Goal: Task Accomplishment & Management: Use online tool/utility

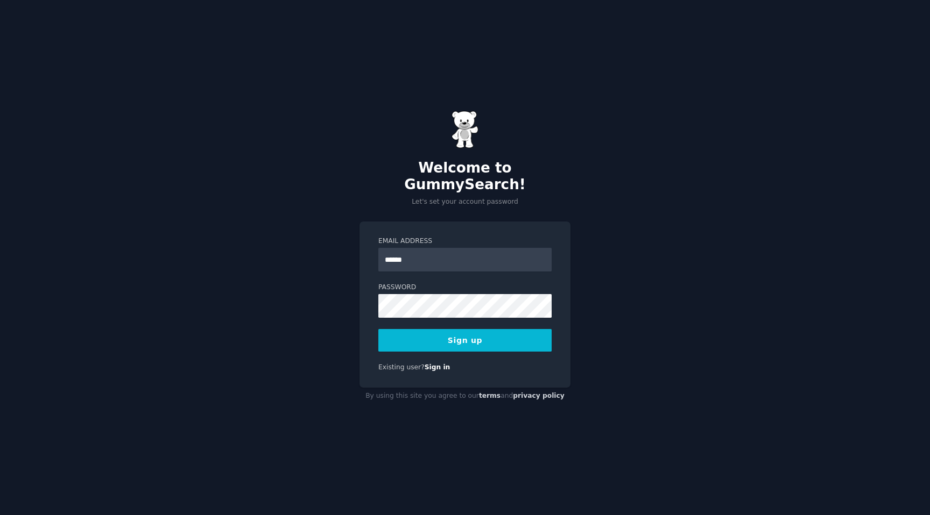
type input "**********"
click at [463, 283] on label "Password" at bounding box center [464, 288] width 173 height 10
click at [492, 330] on button "Sign up" at bounding box center [464, 340] width 173 height 23
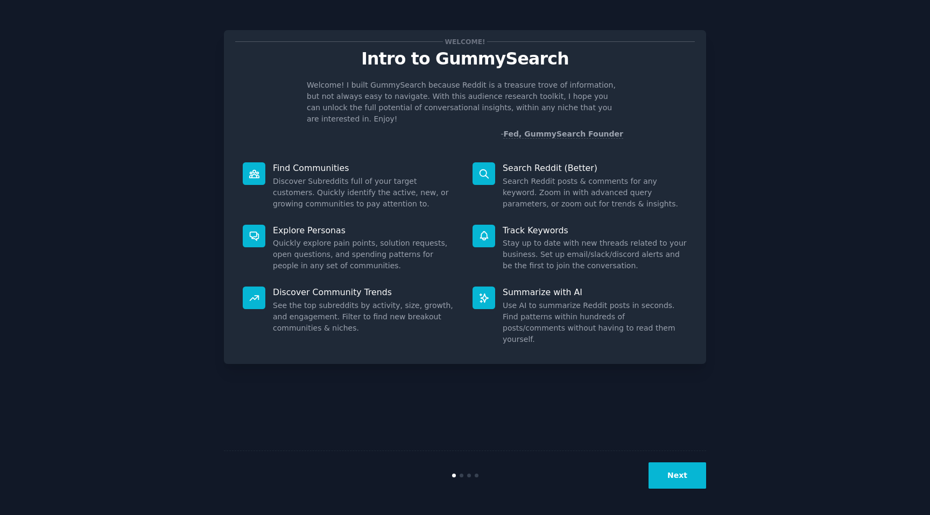
click at [684, 473] on button "Next" at bounding box center [677, 476] width 58 height 26
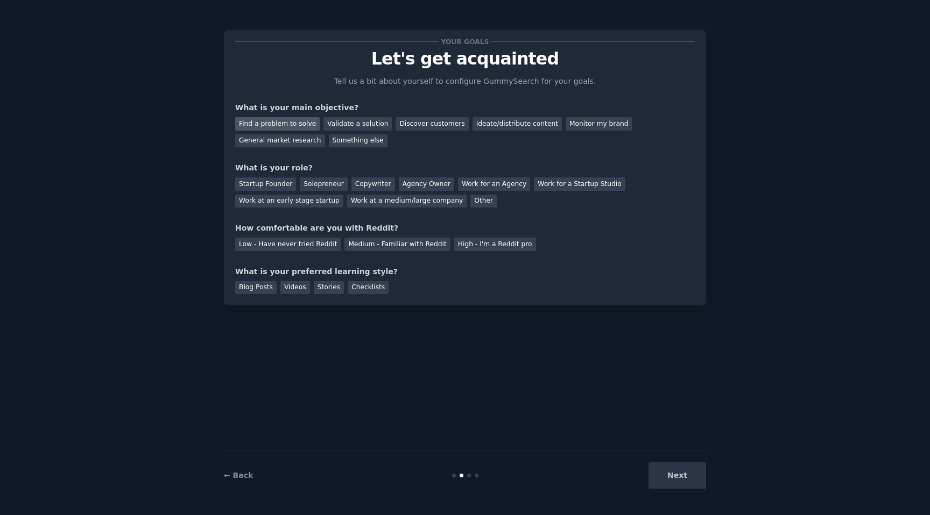
click at [256, 124] on div "Find a problem to solve" at bounding box center [277, 123] width 84 height 13
click at [330, 124] on div "Validate a solution" at bounding box center [357, 123] width 68 height 13
click at [308, 186] on div "Solopreneur" at bounding box center [323, 184] width 47 height 13
click at [372, 241] on div "Medium - Familiar with Reddit" at bounding box center [396, 244] width 105 height 13
click at [293, 287] on div "Videos" at bounding box center [295, 287] width 30 height 13
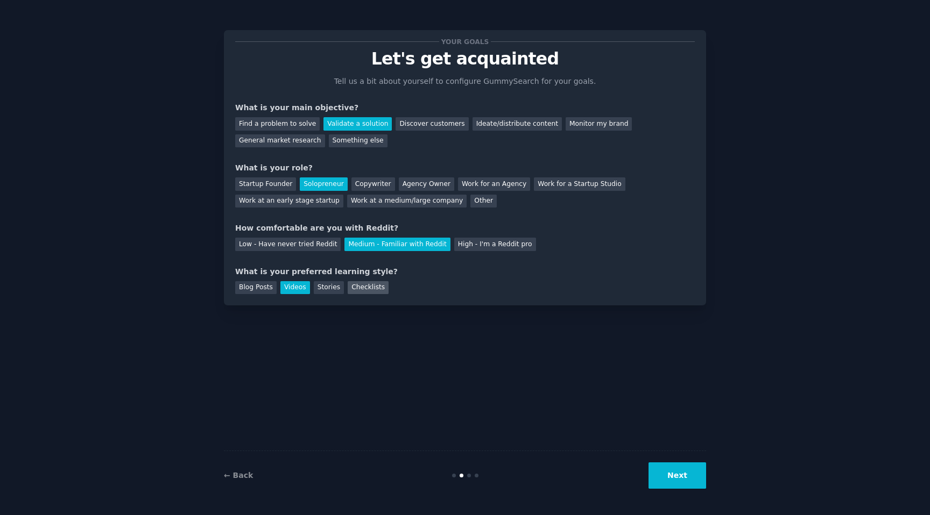
click at [360, 290] on div "Checklists" at bounding box center [368, 287] width 41 height 13
click at [684, 473] on button "Next" at bounding box center [677, 476] width 58 height 26
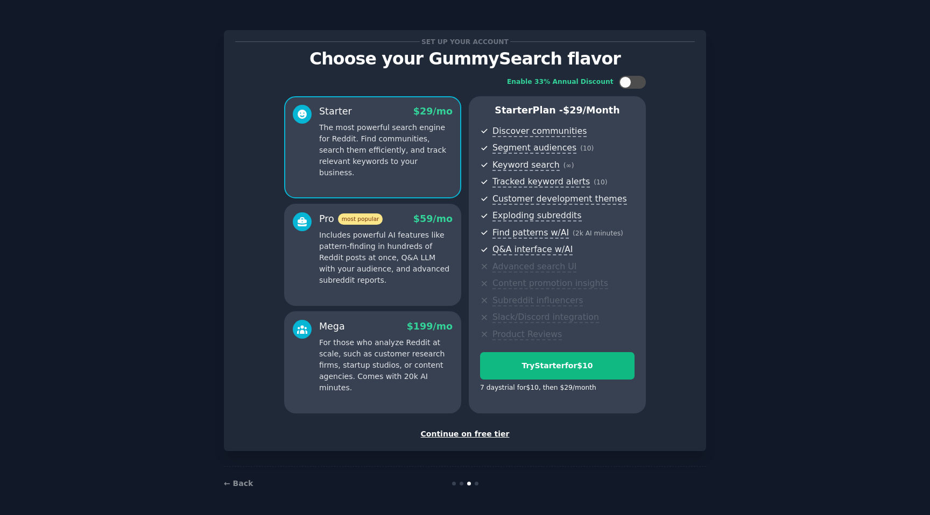
click at [458, 433] on div "Continue on free tier" at bounding box center [464, 434] width 459 height 11
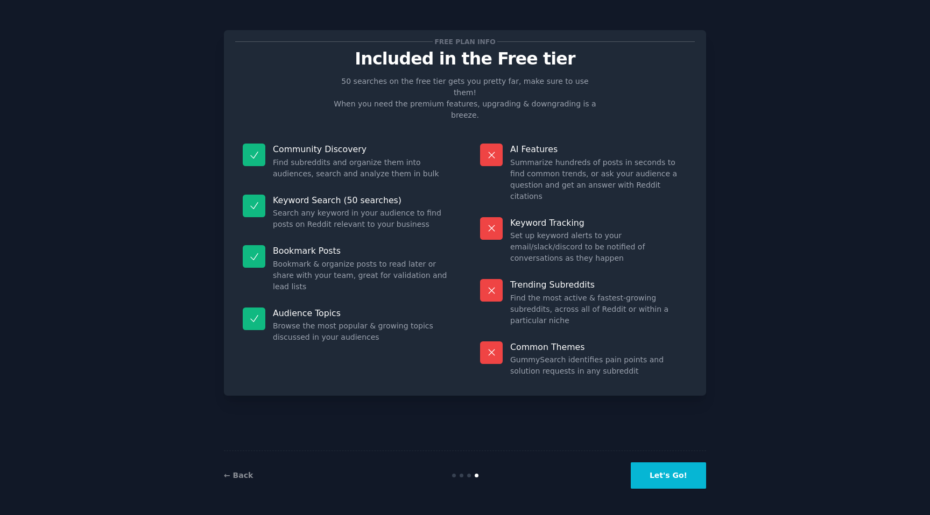
click at [666, 474] on button "Let's Go!" at bounding box center [667, 476] width 75 height 26
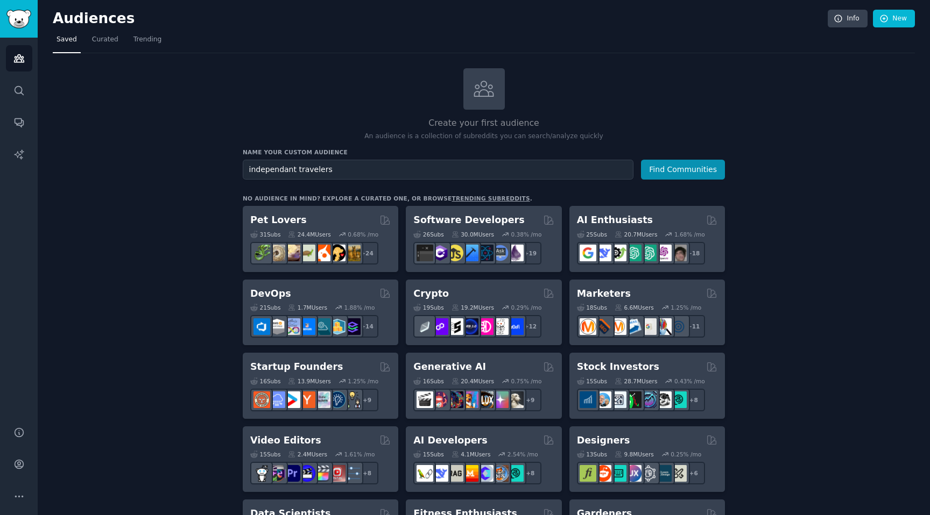
click at [265, 169] on input "independant travelers" at bounding box center [438, 170] width 391 height 20
click at [260, 171] on input "independant travelers" at bounding box center [438, 170] width 391 height 20
click at [266, 171] on input "independant travelers" at bounding box center [438, 170] width 391 height 20
type input "independant travelers"
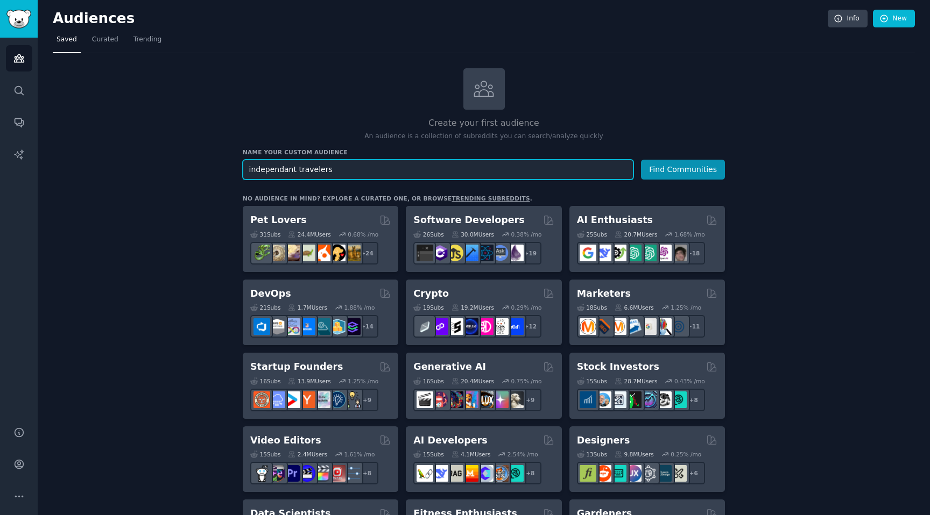
click at [334, 170] on input "independant travelers" at bounding box center [438, 170] width 391 height 20
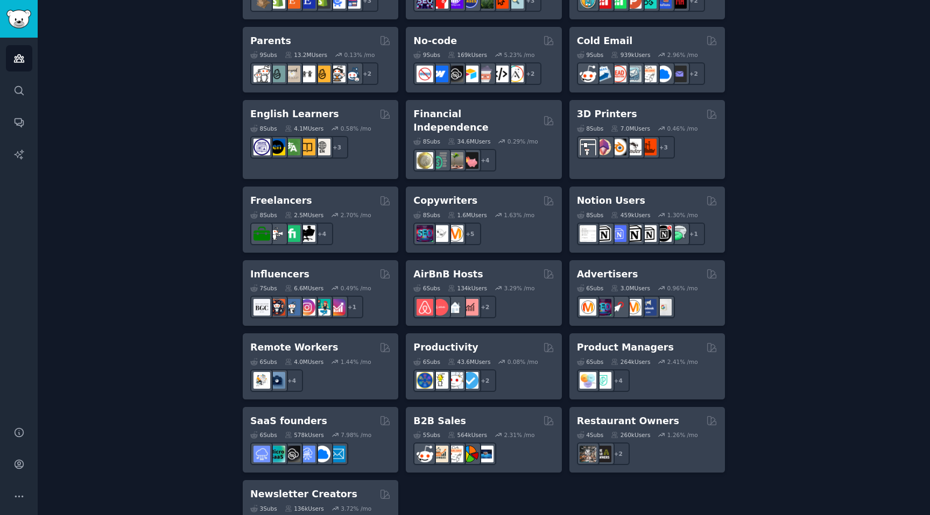
scroll to position [726, 0]
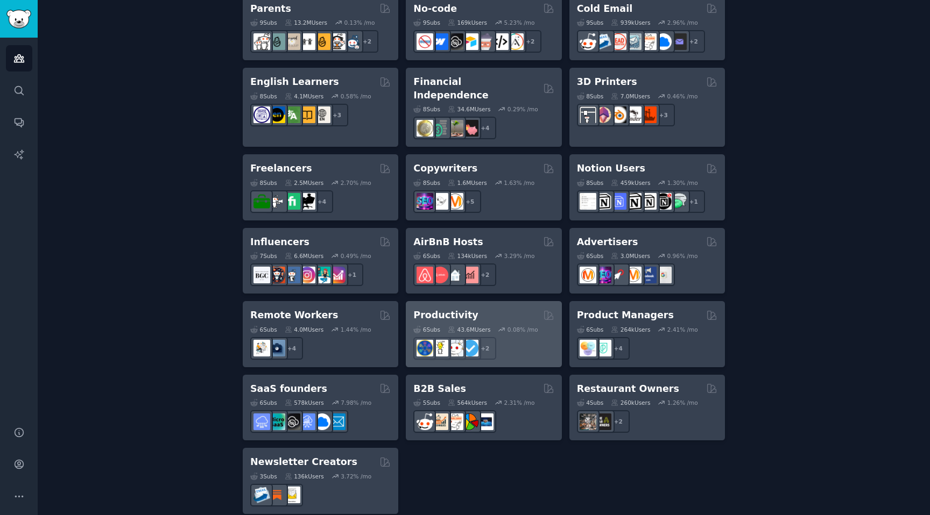
click at [434, 309] on h2 "Productivity" at bounding box center [445, 315] width 65 height 13
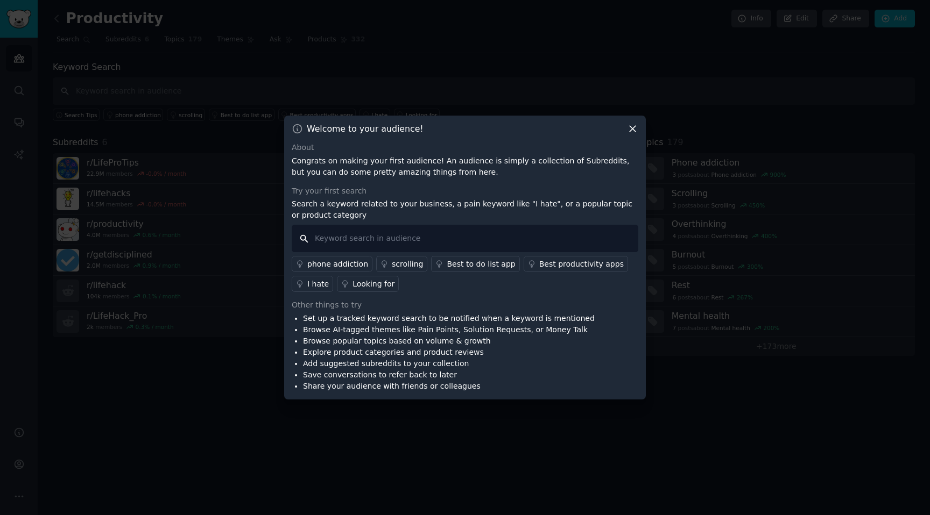
click at [341, 240] on input "text" at bounding box center [465, 238] width 346 height 27
click at [315, 280] on div "I hate" at bounding box center [318, 284] width 22 height 11
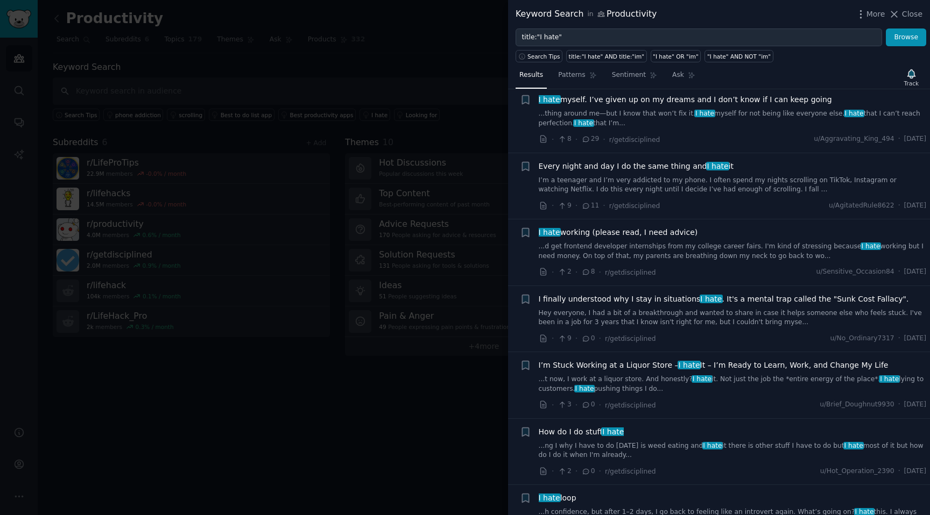
scroll to position [222, 0]
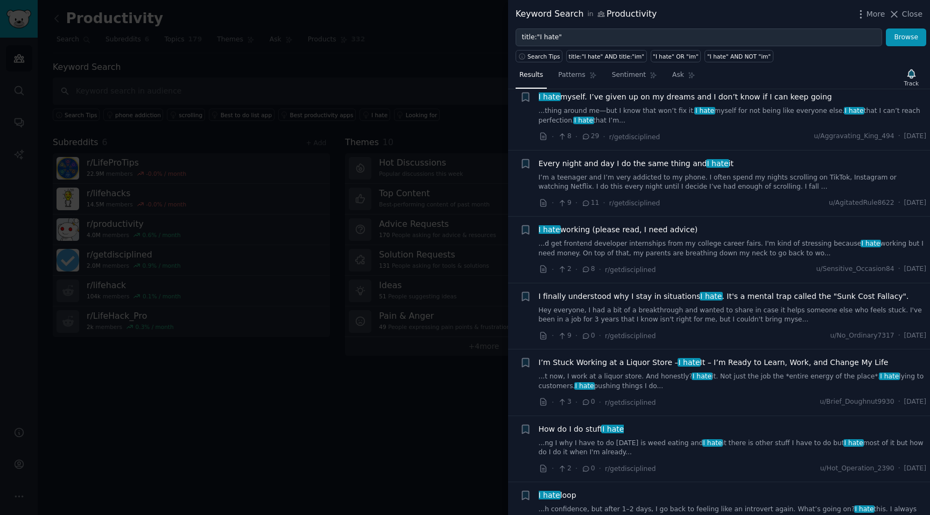
click at [484, 396] on div at bounding box center [465, 257] width 930 height 515
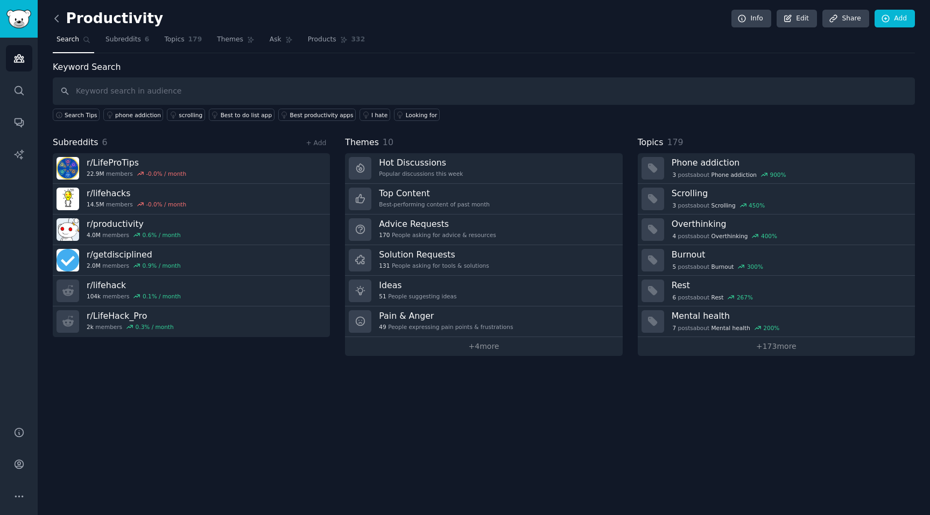
click at [58, 14] on icon at bounding box center [56, 18] width 11 height 11
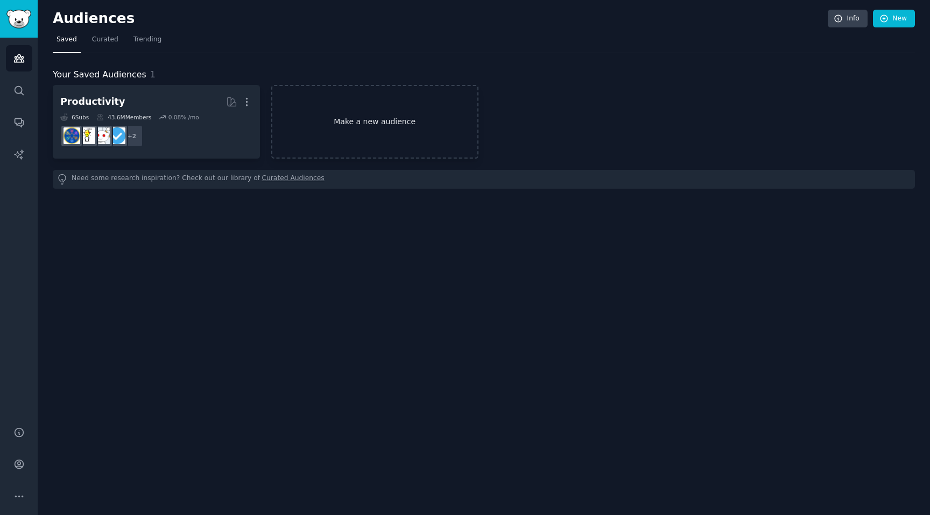
click at [344, 133] on link "Make a new audience" at bounding box center [374, 122] width 207 height 74
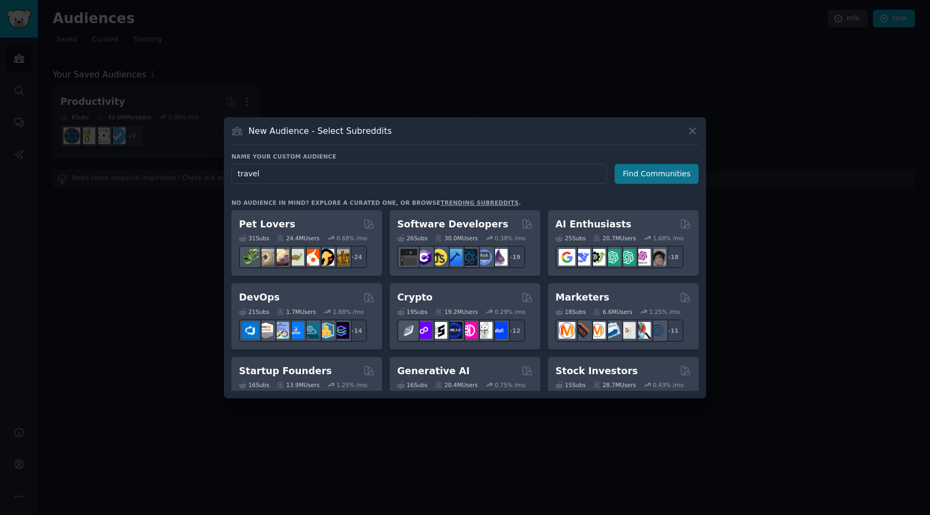
type input "travel"
click at [647, 178] on button "Find Communities" at bounding box center [656, 174] width 84 height 20
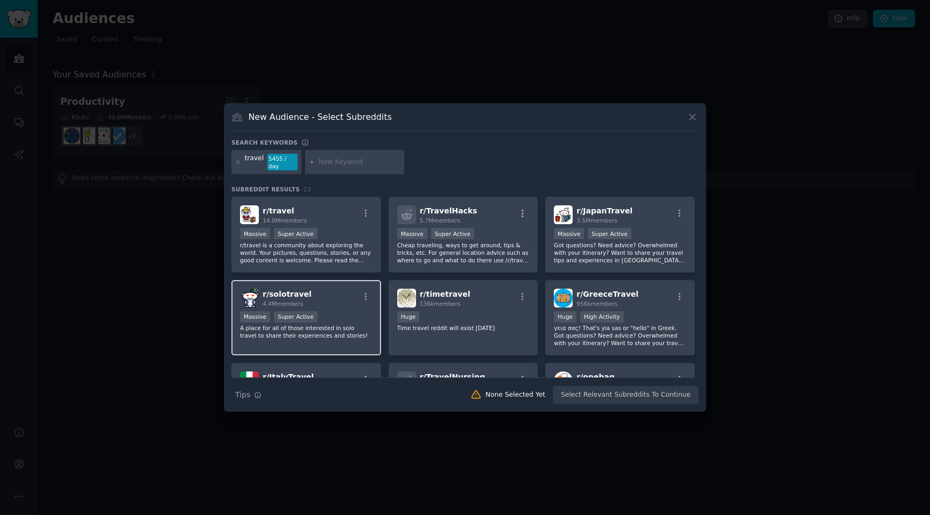
click at [328, 301] on div "r/ solotravel 4.4M members" at bounding box center [306, 298] width 132 height 19
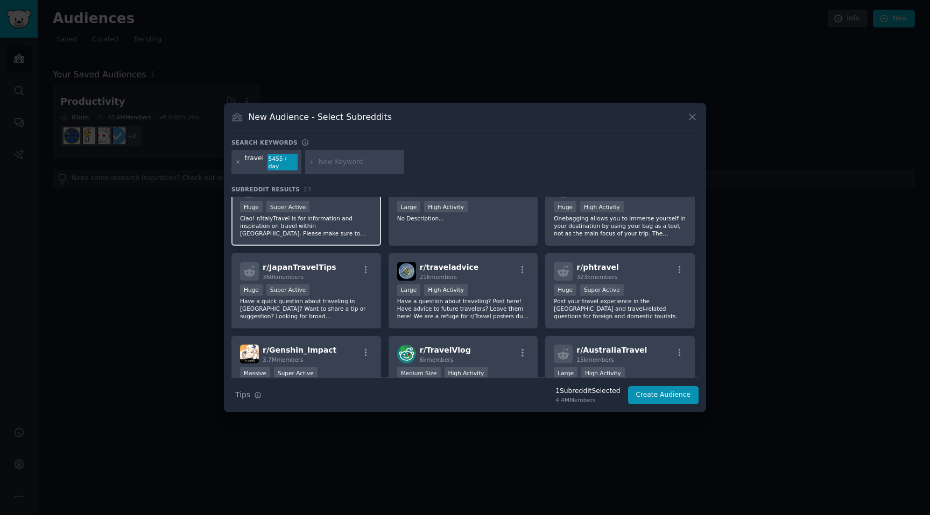
scroll to position [174, 0]
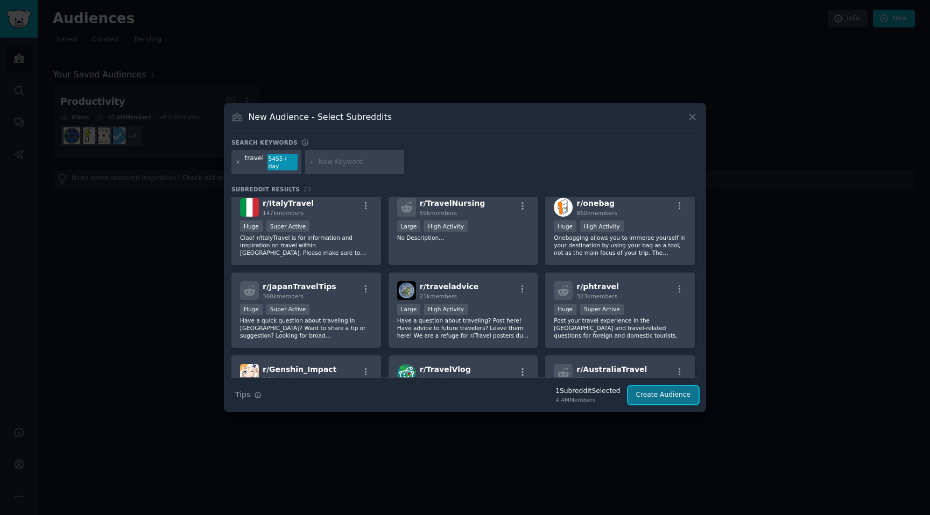
click at [664, 401] on button "Create Audience" at bounding box center [663, 395] width 71 height 18
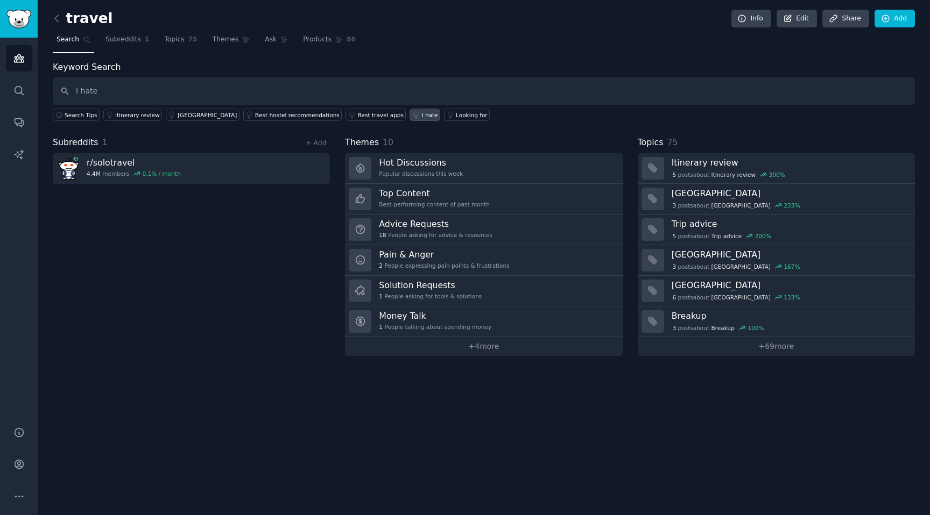
type input "I hate"
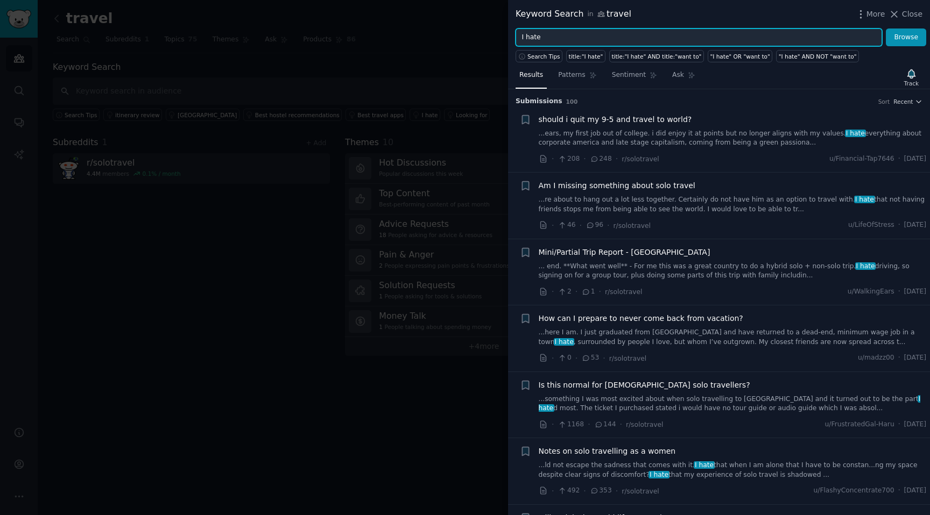
click at [563, 42] on input "I hate" at bounding box center [698, 38] width 366 height 18
type input "guided tours"
click at [885, 29] on button "Browse" at bounding box center [905, 38] width 40 height 18
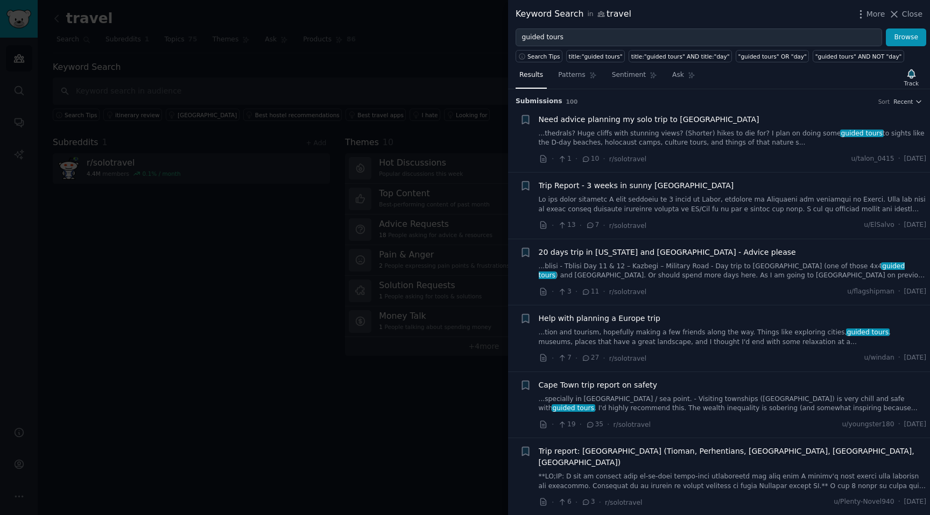
click at [574, 125] on span "Need advice planning my solo trip to [GEOGRAPHIC_DATA]" at bounding box center [648, 119] width 221 height 11
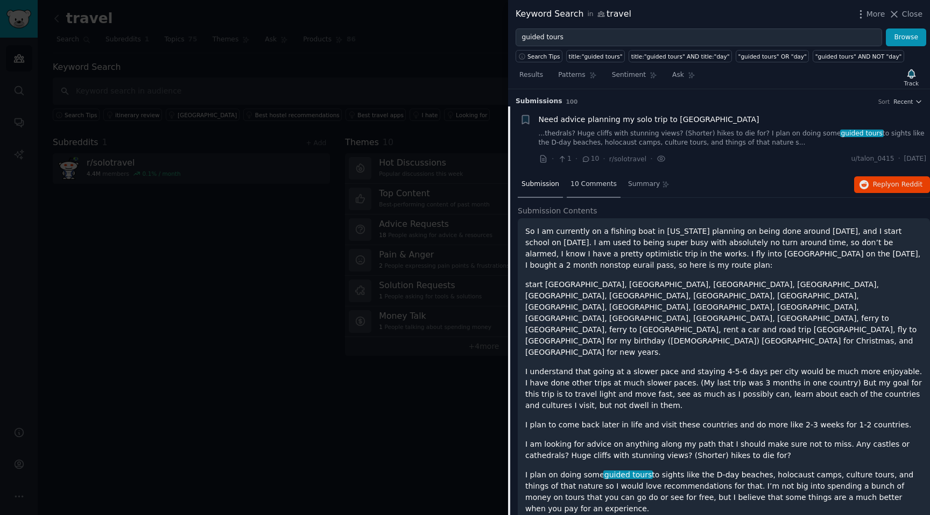
click at [584, 192] on div "10 Comments" at bounding box center [593, 185] width 54 height 26
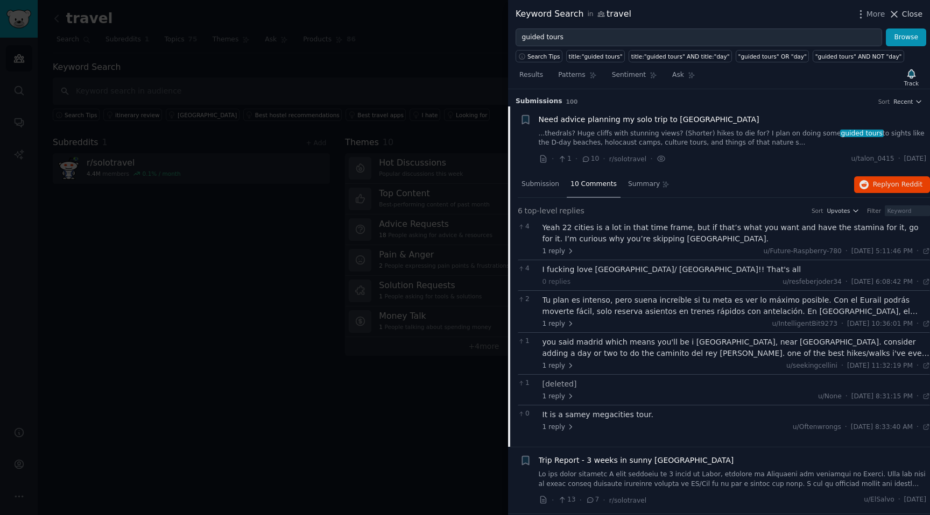
click at [896, 9] on icon at bounding box center [893, 14] width 11 height 11
